Goal: Check status: Check status

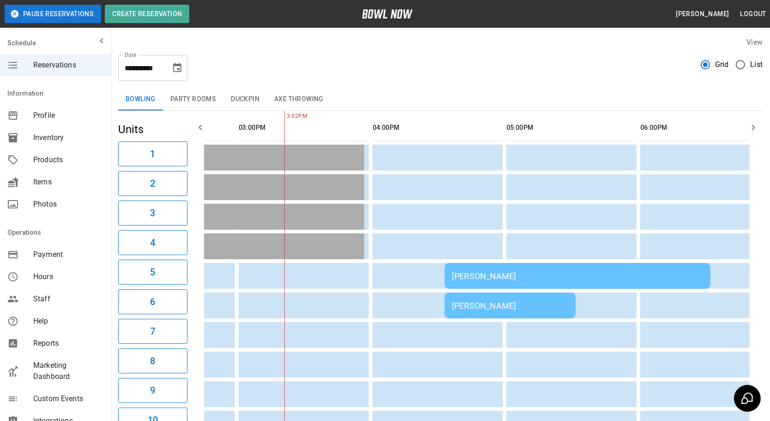
click at [200, 101] on button "Party Rooms" at bounding box center [193, 99] width 60 height 22
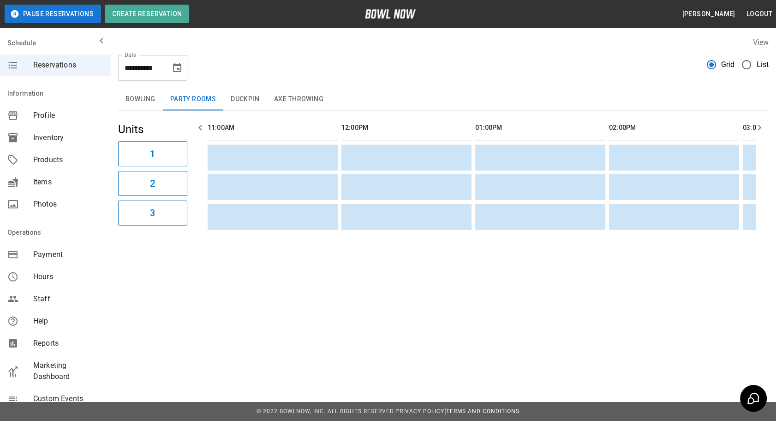
click at [237, 100] on button "Duckpin" at bounding box center [244, 99] width 43 height 22
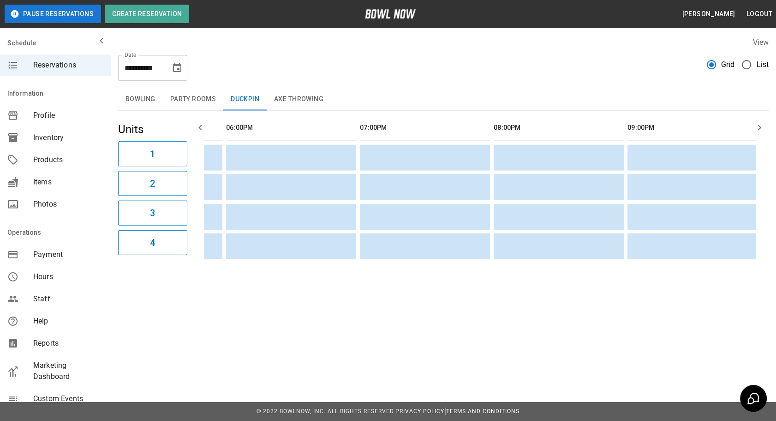
click at [293, 96] on button "Axe Throwing" at bounding box center [299, 99] width 64 height 22
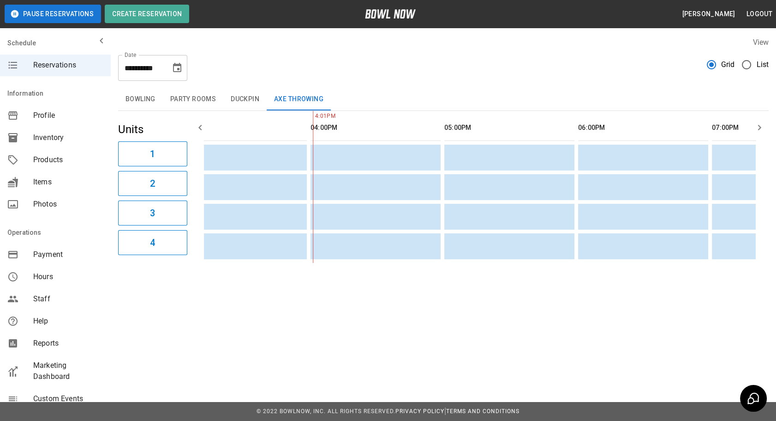
click at [152, 101] on button "Bowling" at bounding box center [140, 99] width 45 height 22
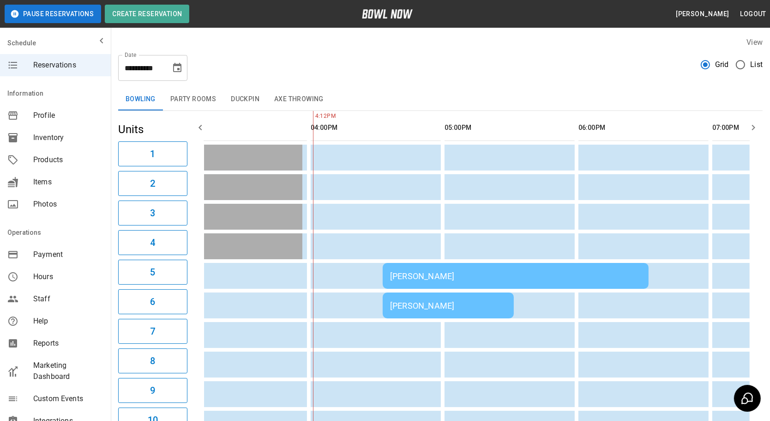
click at [491, 279] on td "[PERSON_NAME]" at bounding box center [516, 276] width 266 height 26
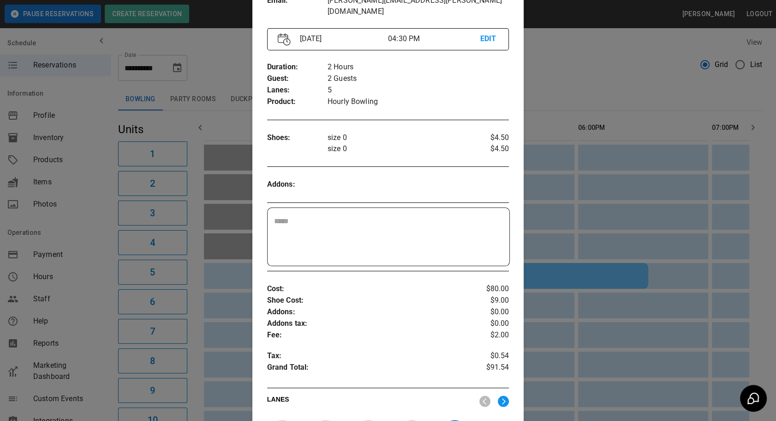
scroll to position [140, 0]
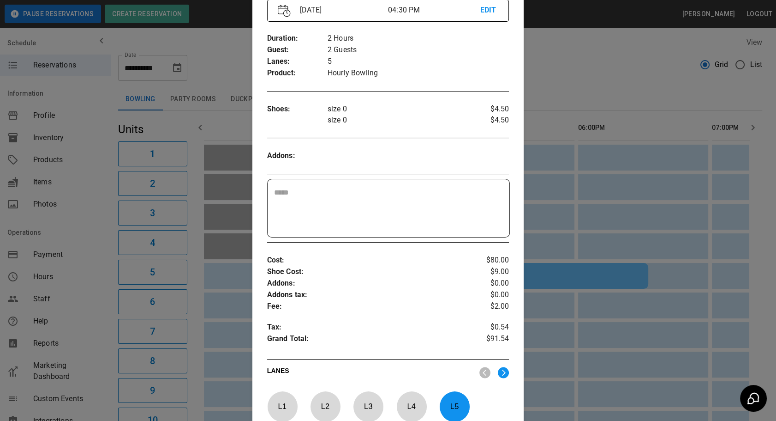
click at [543, 80] on div at bounding box center [388, 210] width 776 height 421
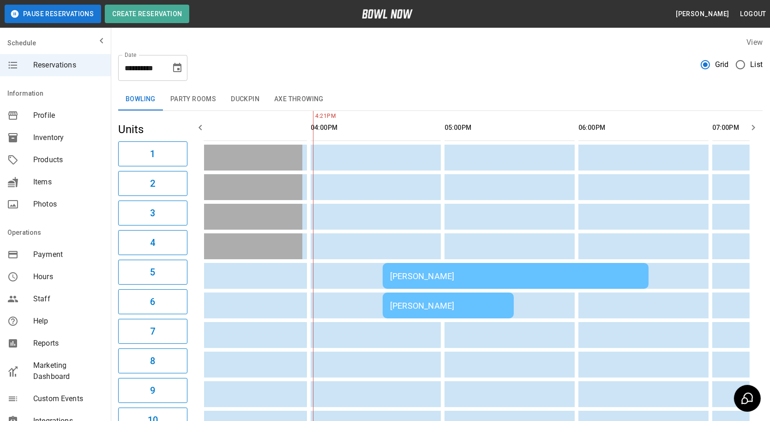
click at [483, 311] on td "[PERSON_NAME]" at bounding box center [448, 305] width 131 height 26
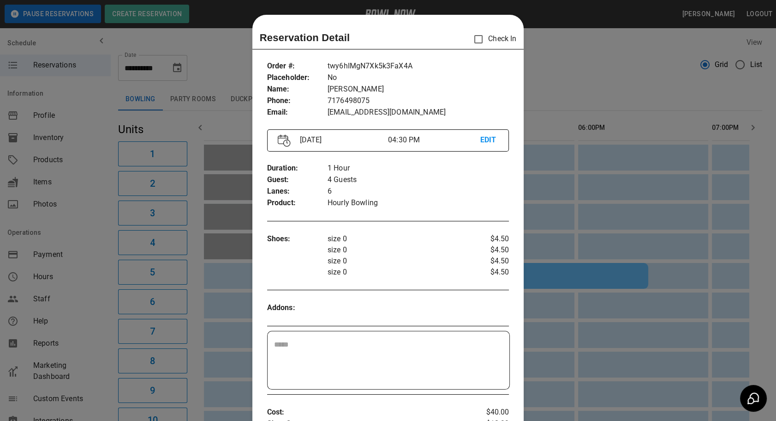
scroll to position [14, 0]
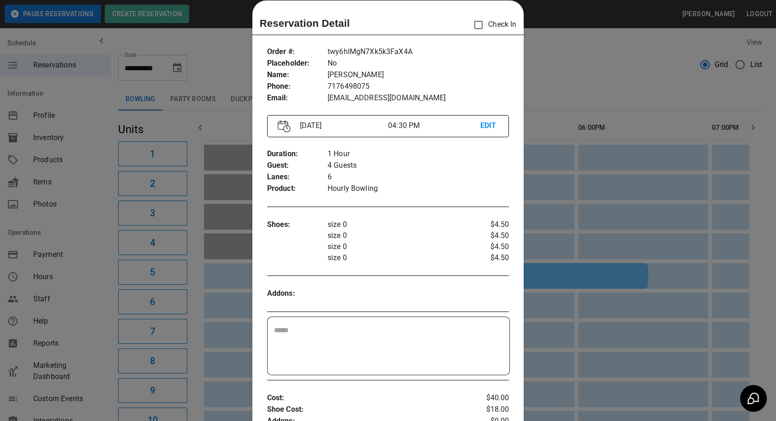
click at [554, 76] on div at bounding box center [388, 210] width 776 height 421
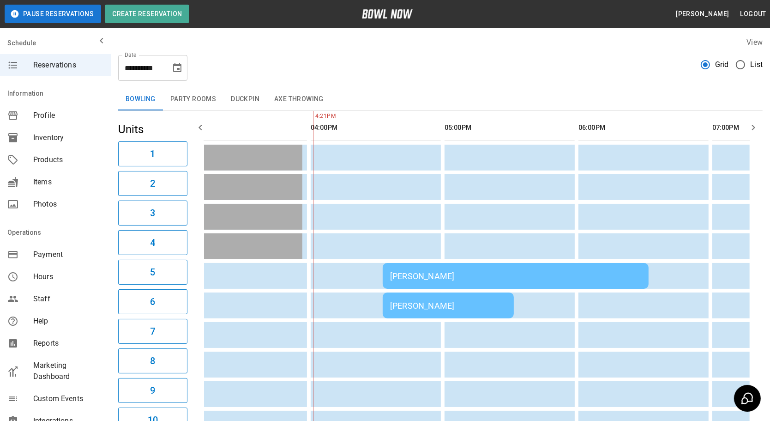
click at [446, 301] on div "[PERSON_NAME]" at bounding box center [448, 306] width 116 height 10
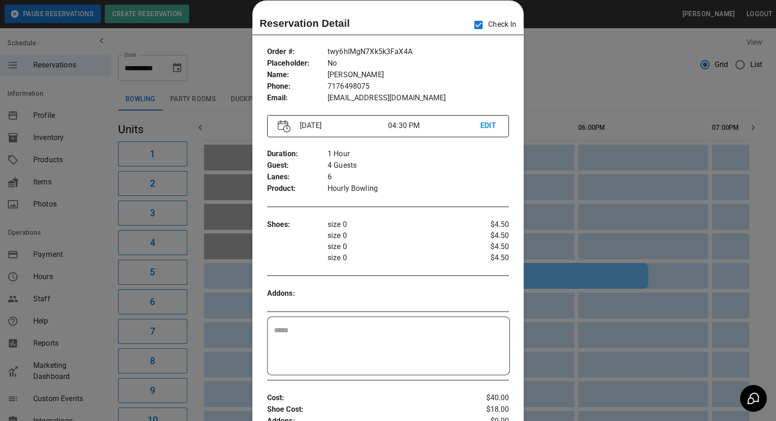
click at [543, 92] on div at bounding box center [388, 210] width 776 height 421
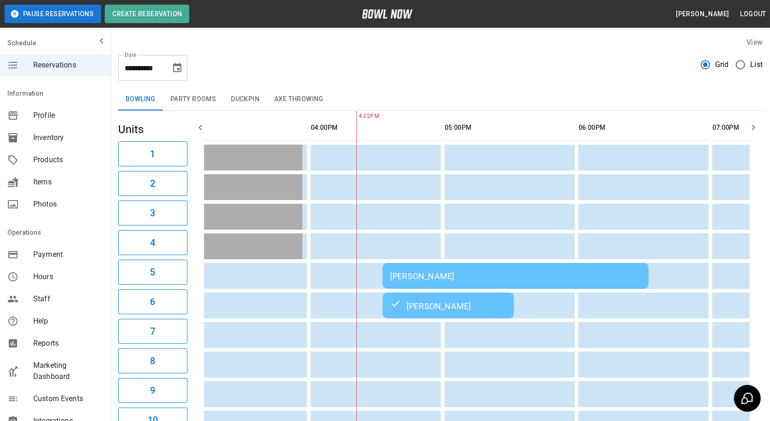
click at [447, 281] on td "[PERSON_NAME]" at bounding box center [516, 276] width 266 height 26
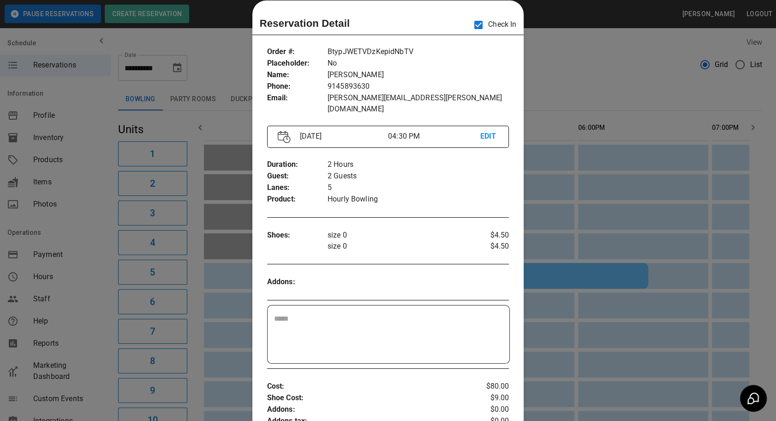
click at [548, 67] on div at bounding box center [388, 210] width 776 height 421
